Goal: Task Accomplishment & Management: Manage account settings

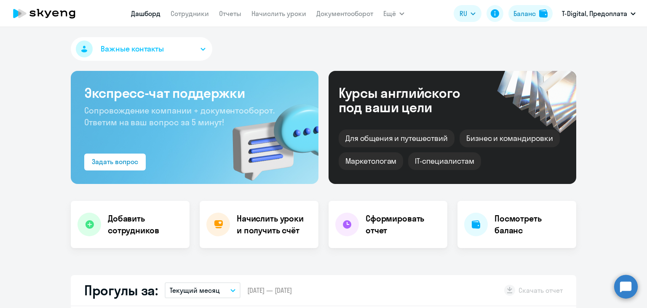
select select "30"
click at [268, 13] on link "Начислить уроки" at bounding box center [279, 13] width 55 height 8
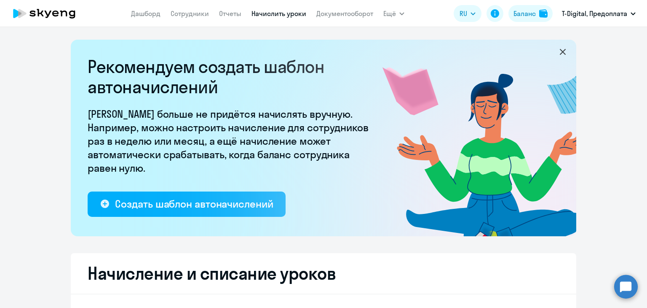
select select "10"
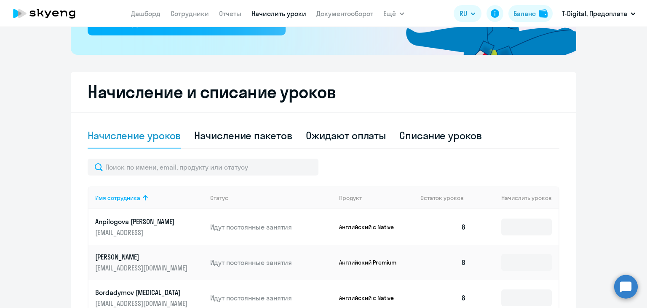
scroll to position [253, 0]
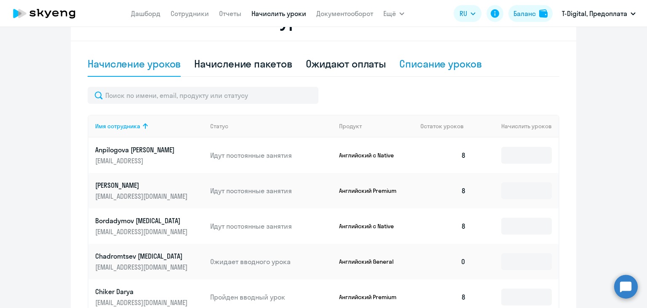
click at [422, 62] on div "Списание уроков" at bounding box center [440, 63] width 83 height 13
select select "10"
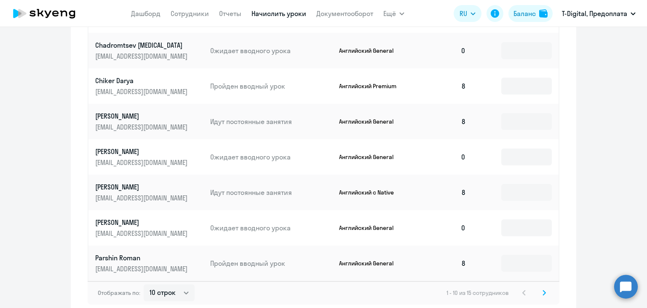
scroll to position [506, 0]
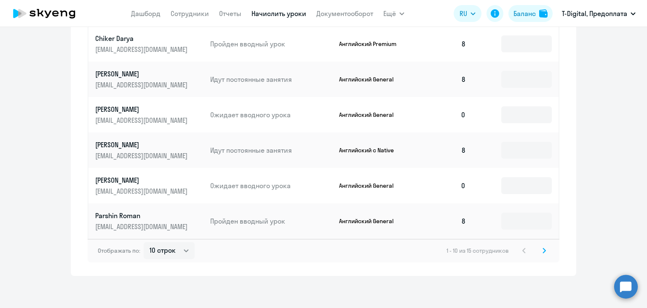
click at [543, 252] on icon at bounding box center [544, 250] width 3 height 5
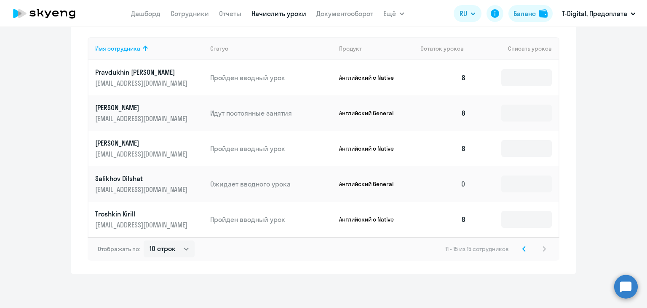
scroll to position [288, 0]
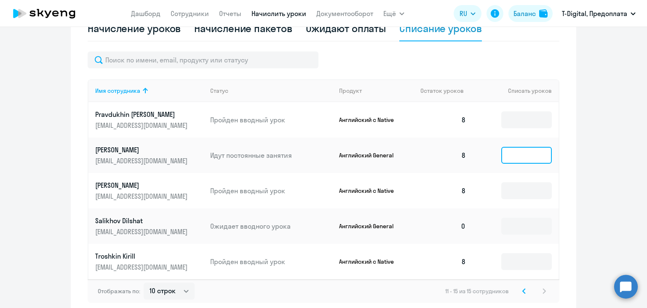
click at [517, 155] on input at bounding box center [526, 155] width 51 height 17
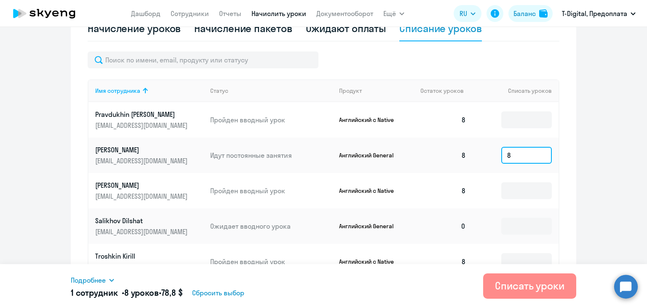
type input "8"
click at [509, 284] on div "Списать уроки" at bounding box center [530, 285] width 70 height 13
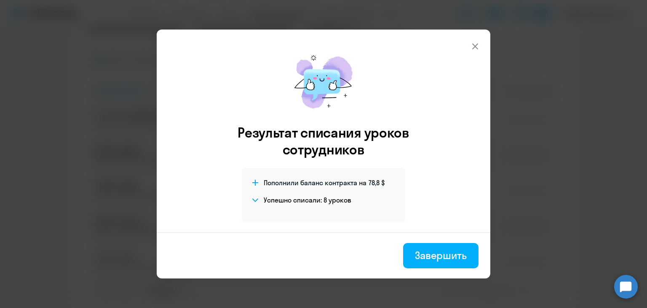
click at [480, 44] on icon at bounding box center [475, 46] width 10 height 10
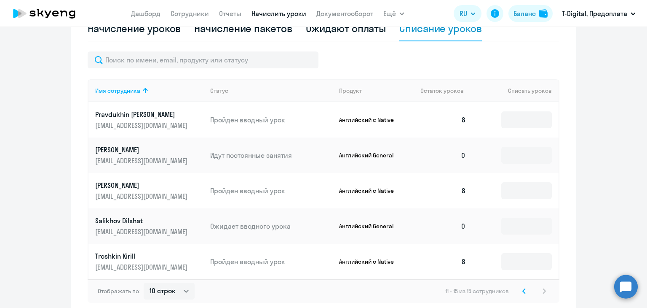
scroll to position [204, 0]
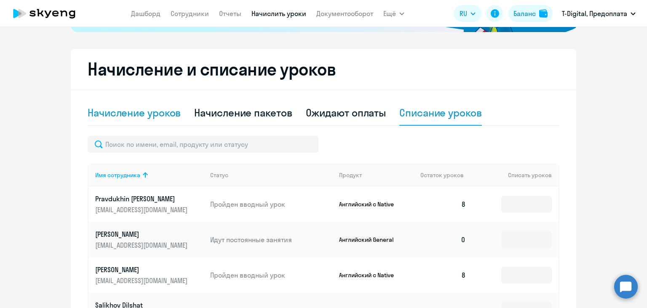
click at [145, 117] on div "Начисление уроков" at bounding box center [134, 112] width 93 height 13
select select "10"
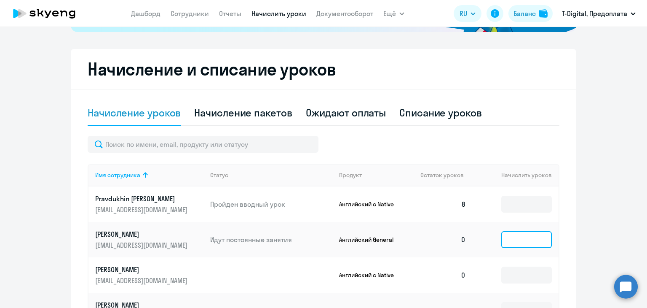
click at [518, 237] on input at bounding box center [526, 239] width 51 height 17
click at [520, 273] on input at bounding box center [526, 274] width 51 height 17
type input "8"
